Goal: Find specific page/section: Find specific page/section

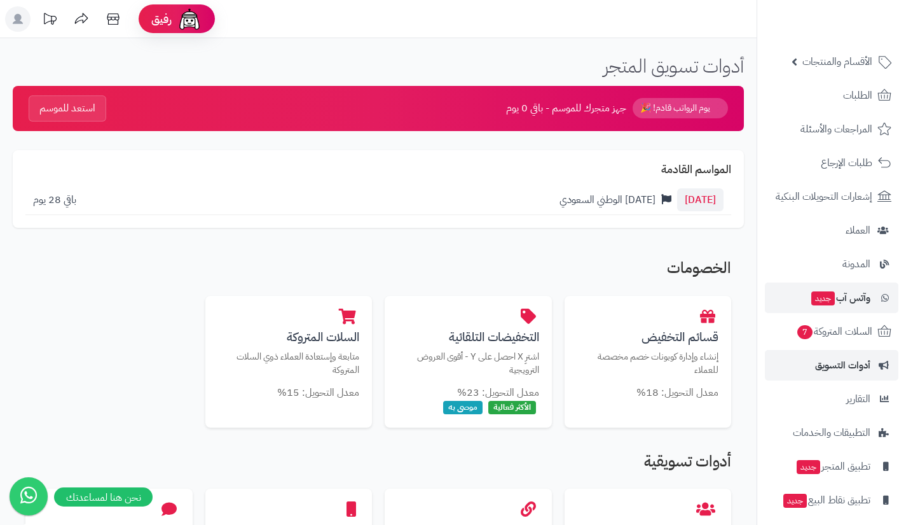
scroll to position [50, 0]
click at [800, 367] on link "أدوات التسويق" at bounding box center [832, 365] width 134 height 31
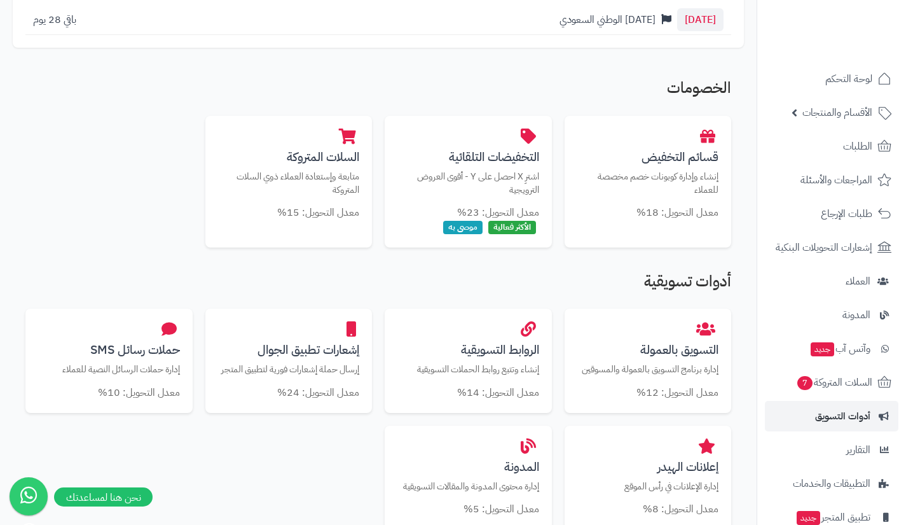
scroll to position [183, 0]
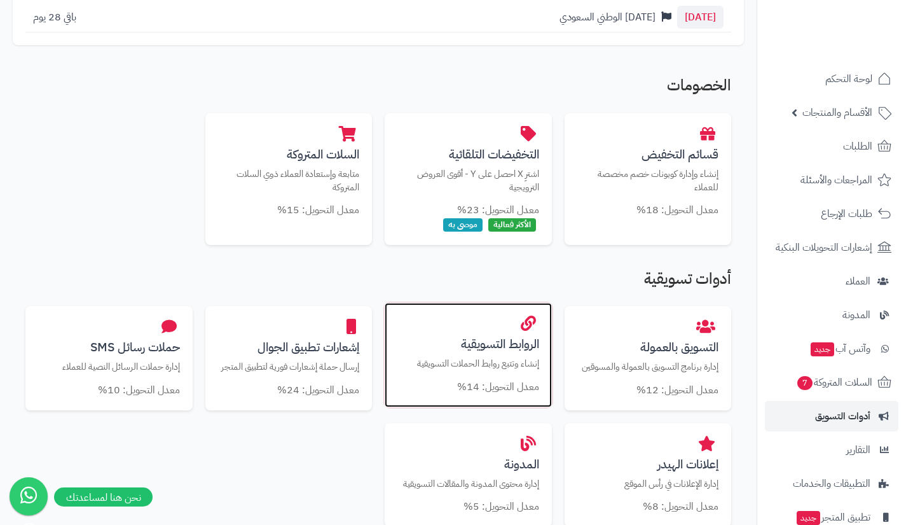
click at [499, 345] on h3 "الروابط التسويقية" at bounding box center [468, 343] width 142 height 13
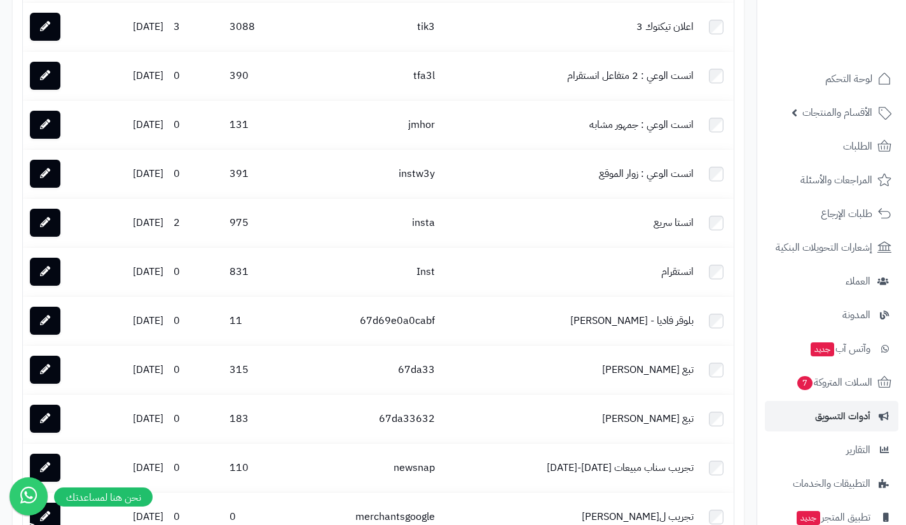
scroll to position [708, 0]
